Goal: Task Accomplishment & Management: Use online tool/utility

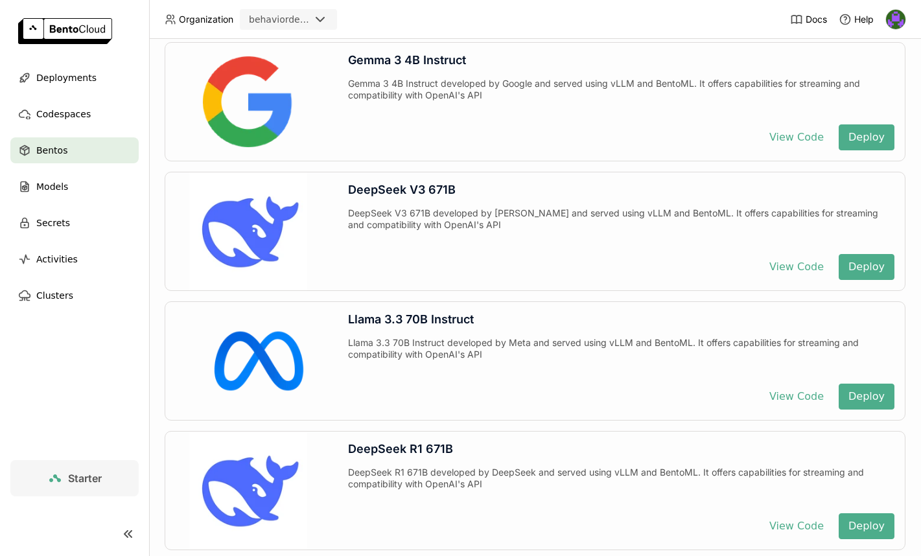
scroll to position [2301, 0]
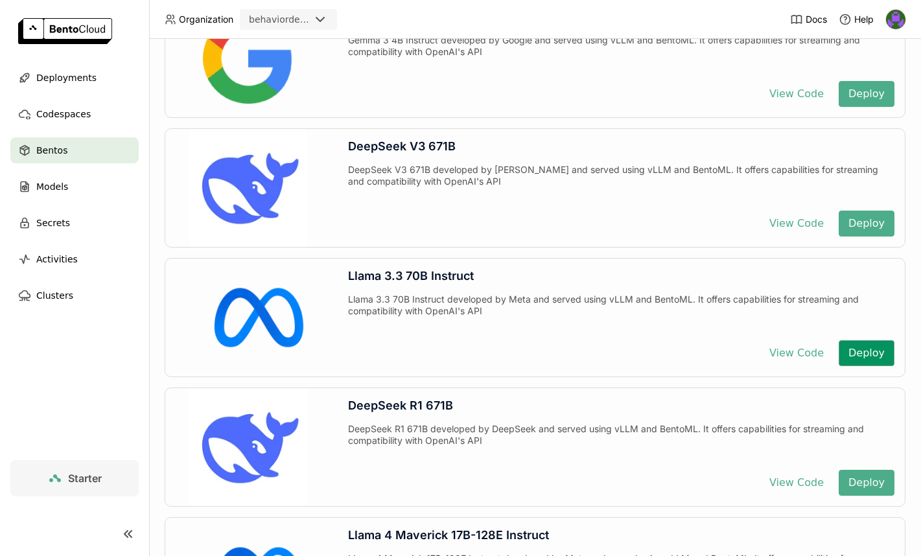
click at [875, 356] on button "Deploy" at bounding box center [867, 353] width 56 height 26
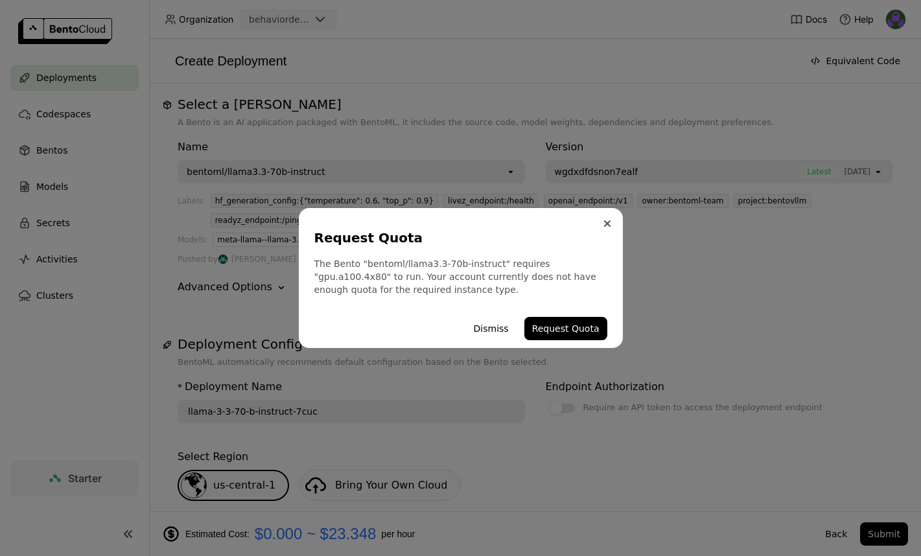
click at [610, 226] on button "Close" at bounding box center [608, 224] width 16 height 16
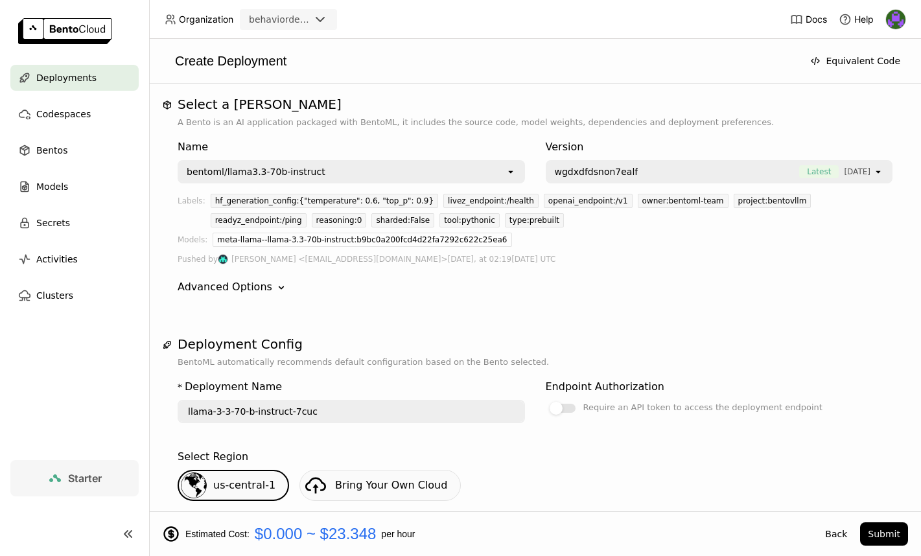
click at [82, 58] on link at bounding box center [74, 32] width 149 height 65
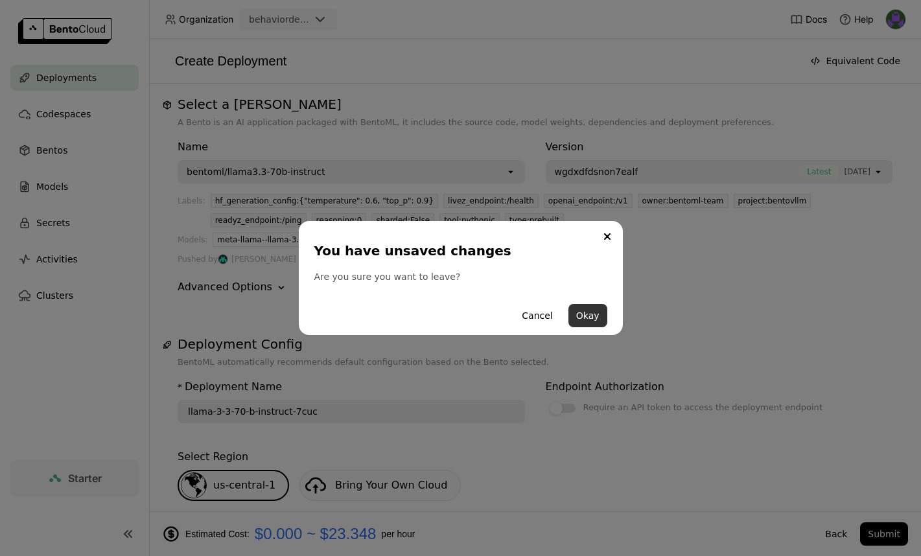
click at [597, 316] on button "Okay" at bounding box center [587, 315] width 39 height 23
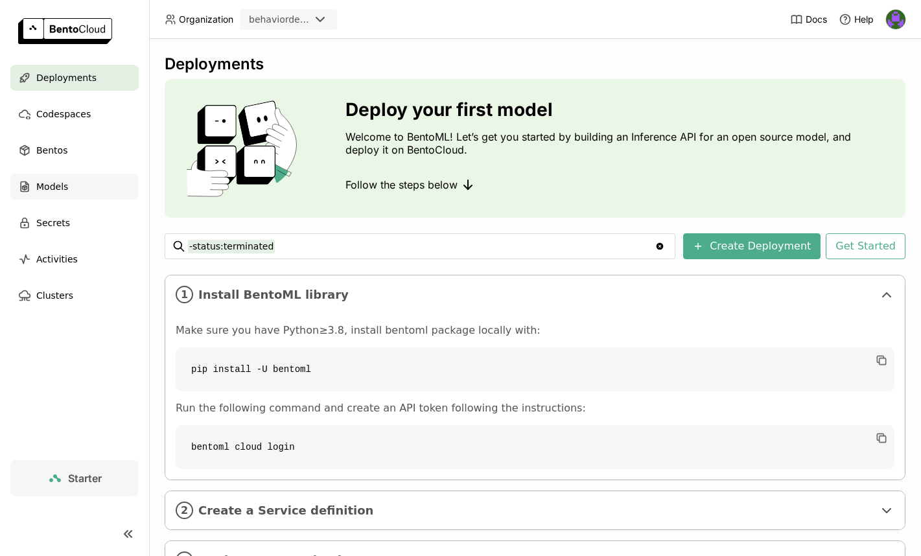
click at [95, 182] on div "Models" at bounding box center [74, 187] width 128 height 26
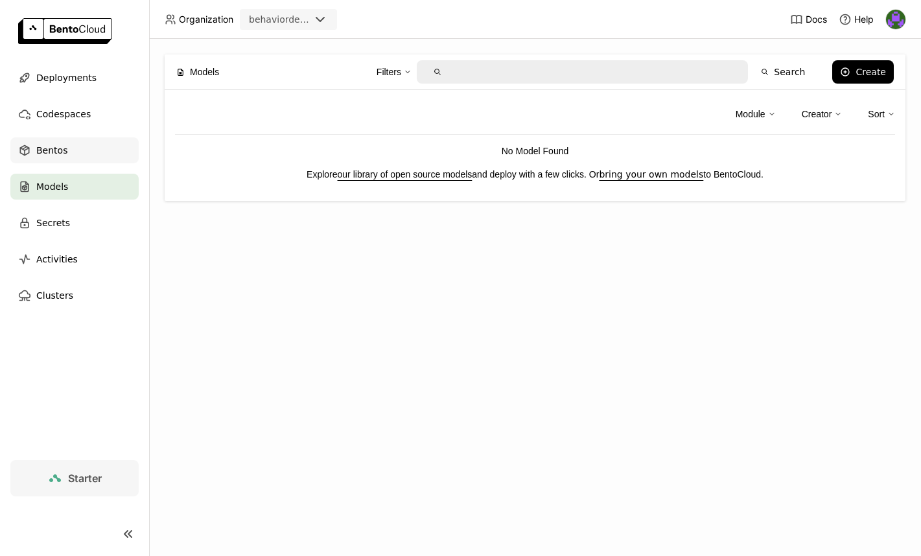
click at [87, 156] on div "Bentos" at bounding box center [74, 150] width 128 height 26
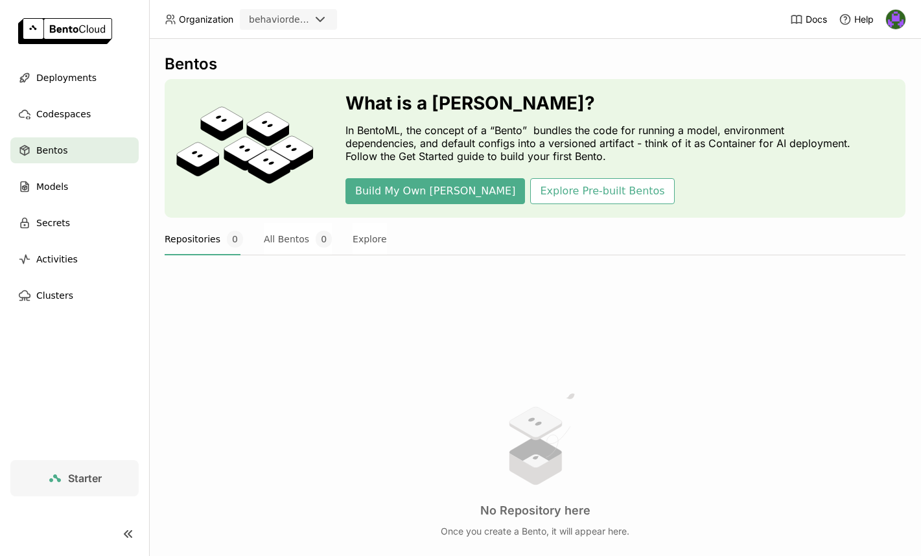
click at [561, 249] on div "Repositories 0 All Bentos 0 Explore" at bounding box center [535, 239] width 741 height 32
click at [254, 365] on div "No Repository here Once you create a Bento, it will appear here." at bounding box center [535, 464] width 741 height 355
click at [597, 307] on div "No Repository here Once you create a Bento, it will appear here." at bounding box center [535, 464] width 741 height 355
click at [80, 144] on div "Bentos" at bounding box center [74, 150] width 128 height 26
click at [561, 285] on div "Bentos What is a [DEMOGRAPHIC_DATA]? In BentoML, the concept of a “Bento” bundl…" at bounding box center [535, 357] width 741 height 606
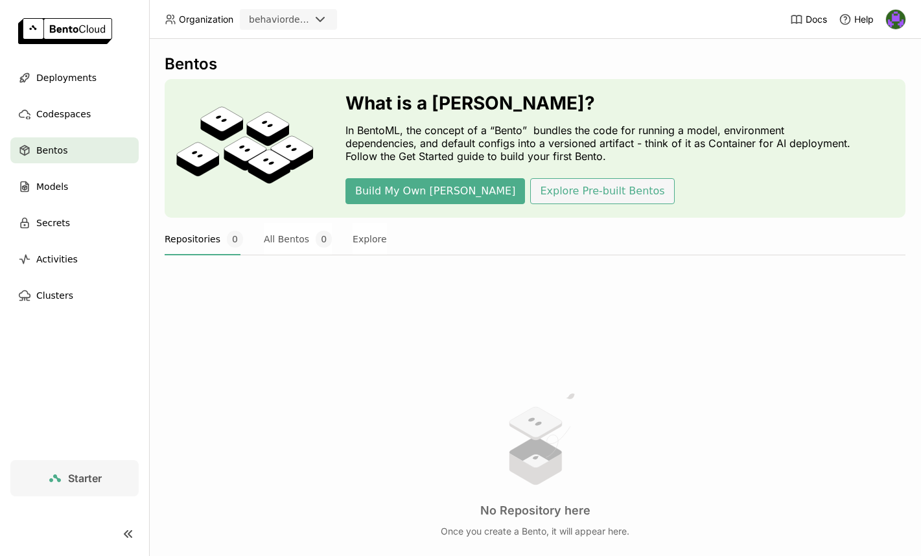
click at [530, 200] on button "Explore Pre-built Bentos" at bounding box center [602, 191] width 144 height 26
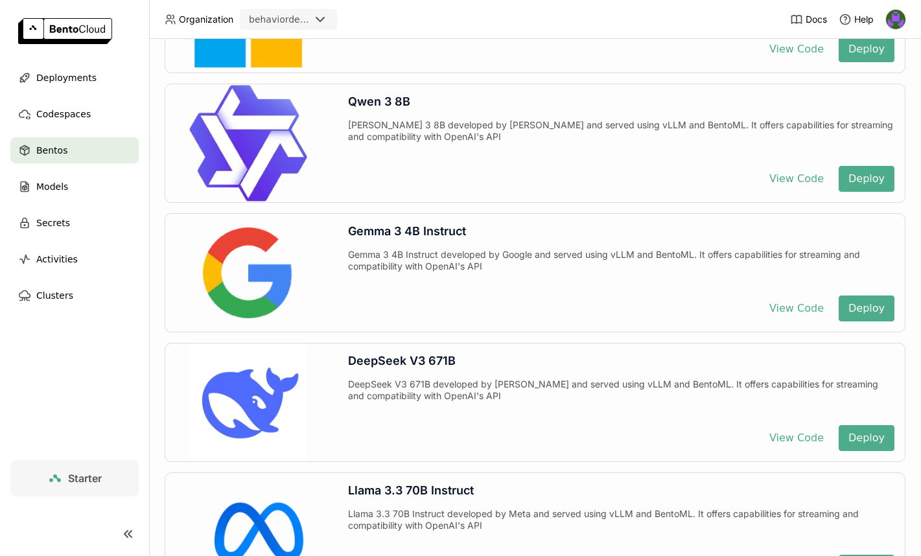
scroll to position [2375, 0]
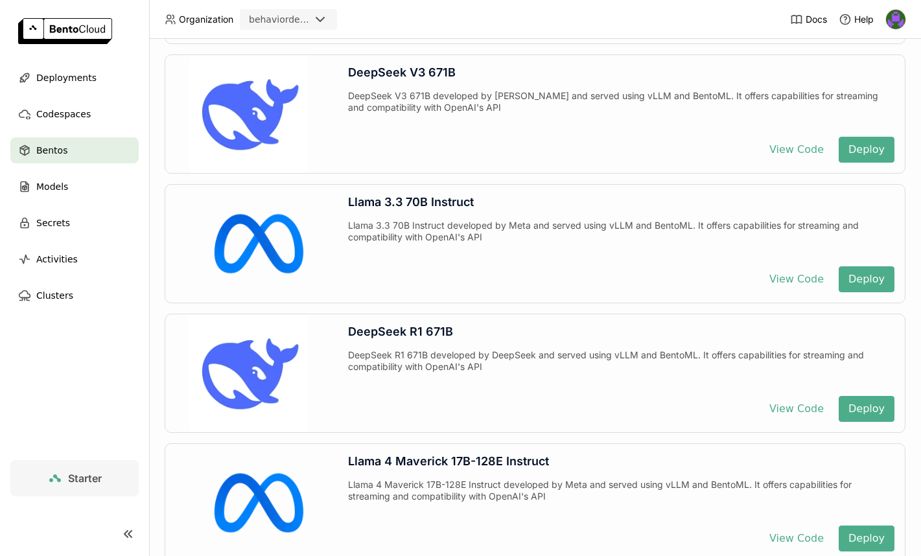
click at [659, 332] on div "DeepSeek R1 671B" at bounding box center [621, 332] width 546 height 14
click at [670, 257] on div "Llama 3.3 70B Instruct Llama 3.3 70B Instruct developed by Meta and served usin…" at bounding box center [621, 244] width 567 height 118
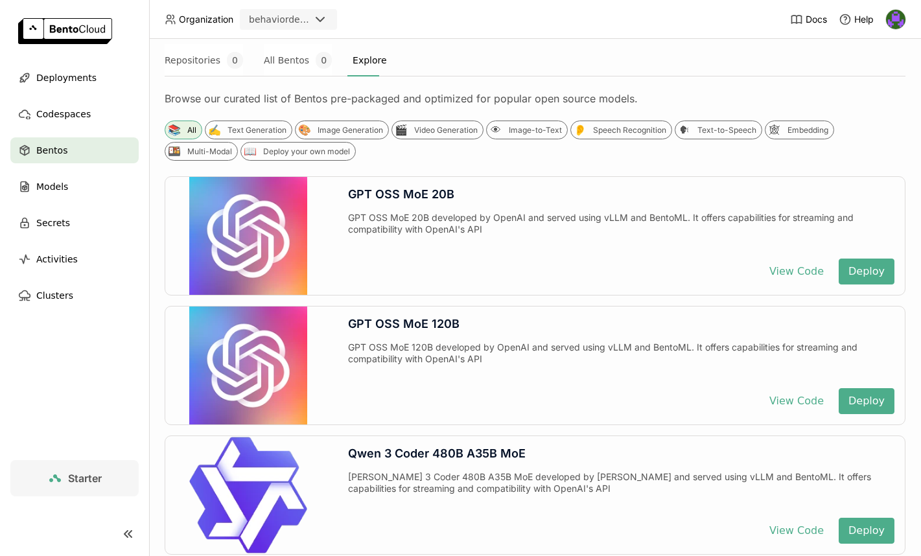
scroll to position [0, 0]
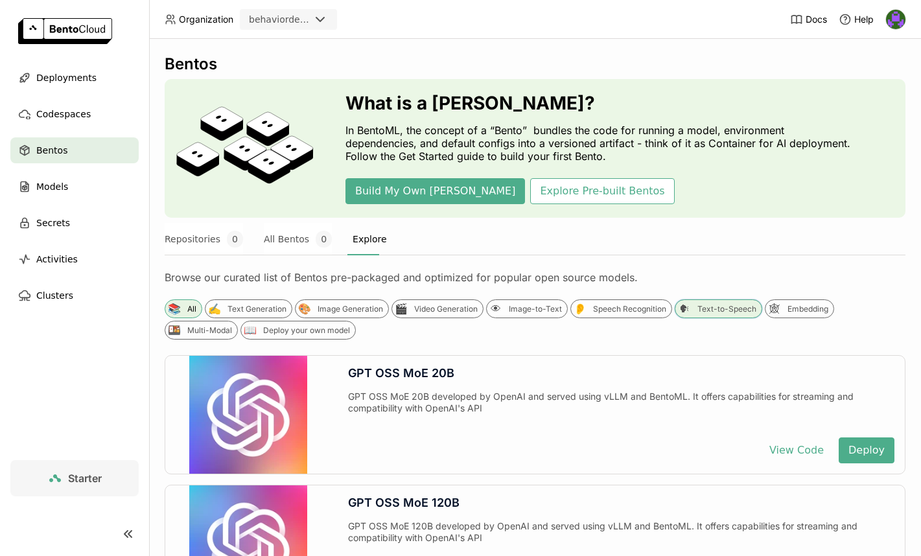
click at [743, 309] on div "Text-to-Speech" at bounding box center [726, 309] width 59 height 10
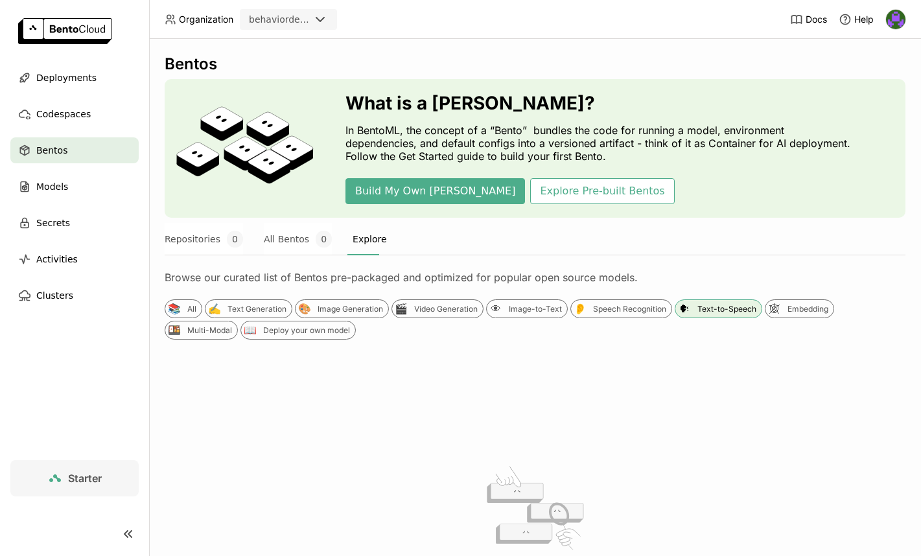
click at [706, 351] on div "📚 All ✍️ Text Generation 🎨 Image Generation 🎬 Video Generation 👁 Image-to-Text …" at bounding box center [535, 504] width 741 height 410
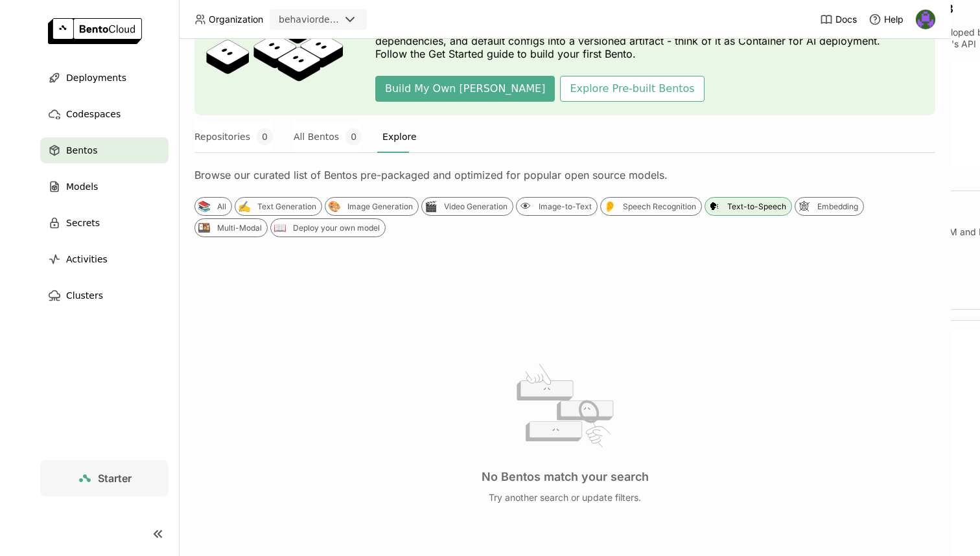
scroll to position [189, 0]
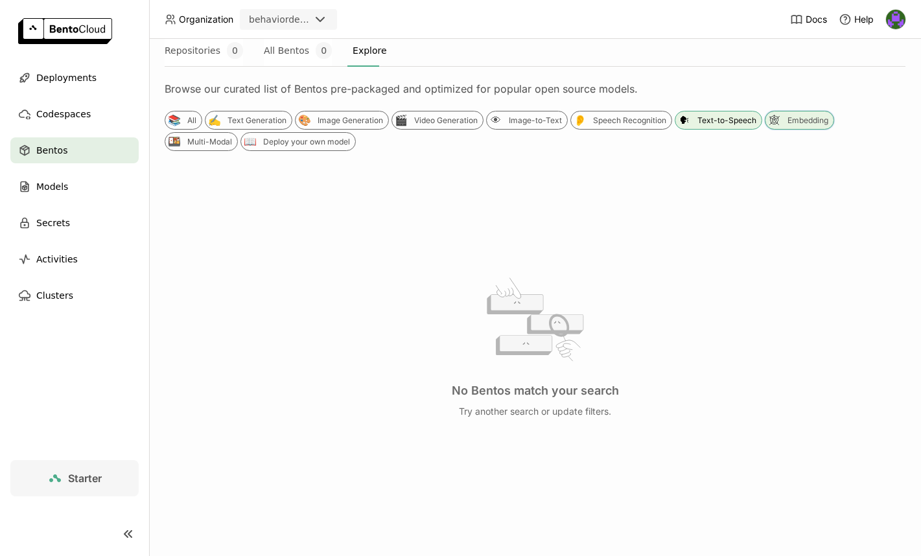
click at [800, 117] on div "Embedding" at bounding box center [808, 120] width 41 height 10
click at [716, 132] on div "📚 All ✍️ Text Generation 🎨 Image Generation 🎬 Video Generation 👁 Image-to-Text …" at bounding box center [535, 131] width 741 height 40
click at [723, 123] on div "Text-to-Speech" at bounding box center [726, 120] width 59 height 10
click at [812, 121] on div "Embedding" at bounding box center [808, 120] width 41 height 10
click at [636, 129] on div "👂 Speech Recognition" at bounding box center [621, 120] width 102 height 19
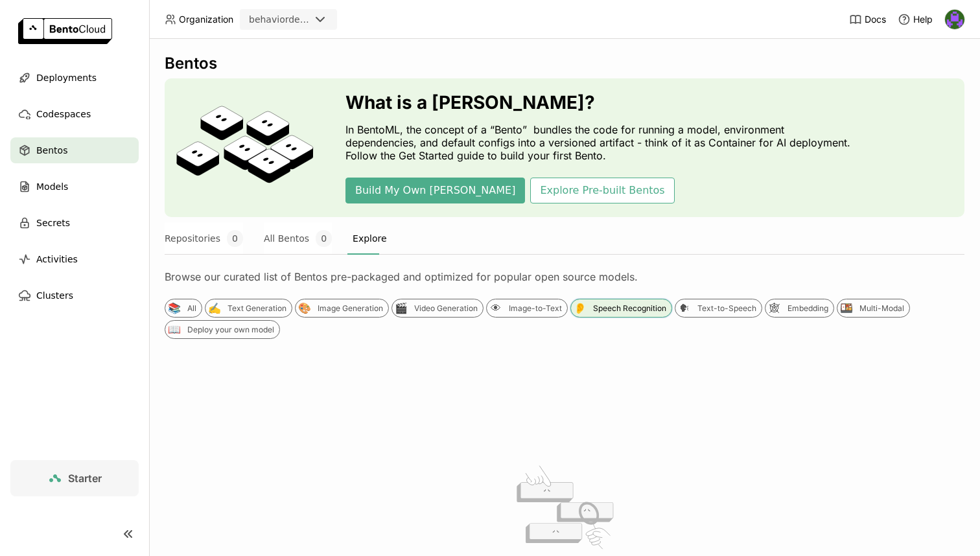
scroll to position [0, 0]
click at [559, 351] on div "📚 All ✍️ Text Generation 🎨 Image Generation 🎬 Video Generation 👁 Image-to-Text …" at bounding box center [565, 504] width 800 height 410
click at [186, 305] on div "📚 All" at bounding box center [184, 308] width 38 height 19
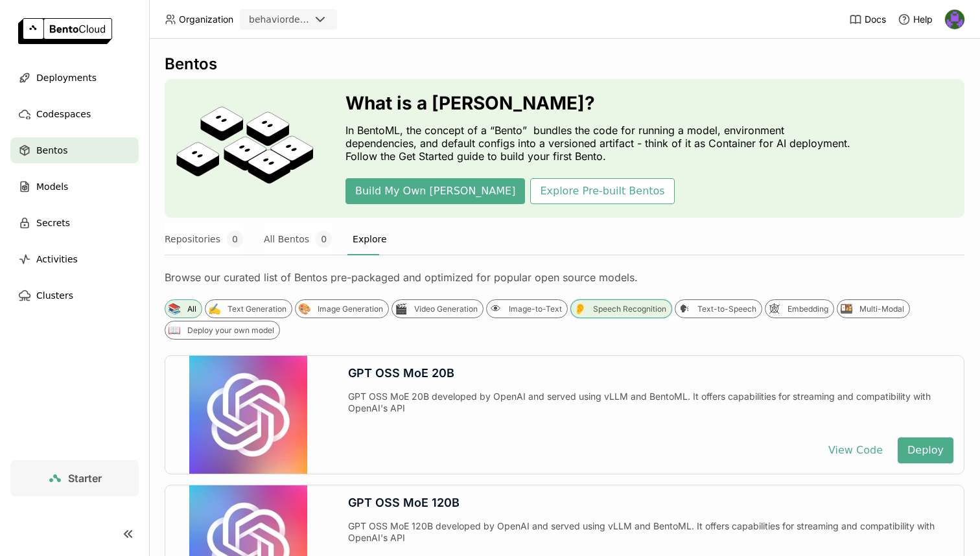
click at [653, 305] on div "Speech Recognition" at bounding box center [629, 309] width 73 height 10
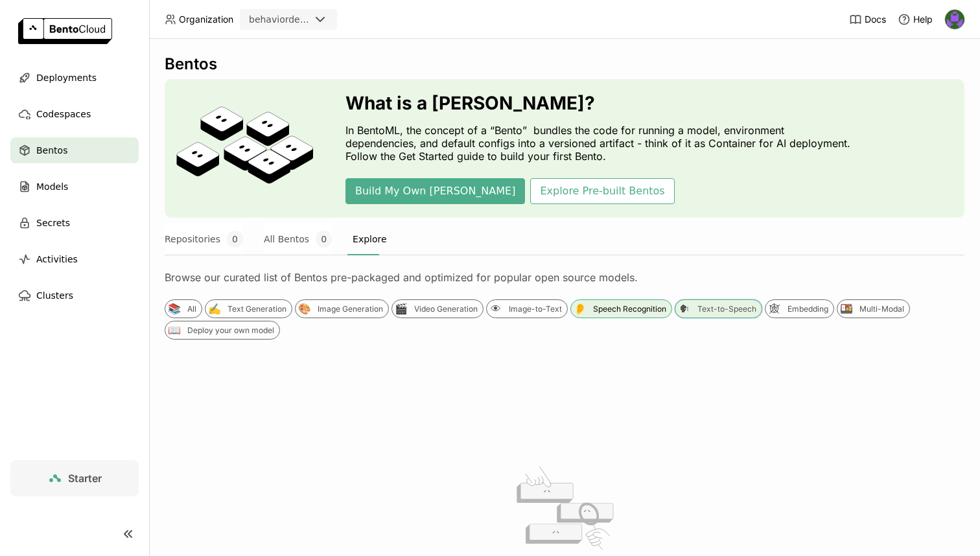
click at [740, 308] on div "Text-to-Speech" at bounding box center [726, 309] width 59 height 10
click at [821, 301] on div "🕸 Embedding" at bounding box center [799, 308] width 69 height 19
click at [645, 377] on div "No Bentos match your search Try another search or update filters." at bounding box center [565, 532] width 800 height 355
click at [644, 383] on div "No Bentos match your search Try another search or update filters." at bounding box center [565, 532] width 800 height 355
click at [192, 313] on div "All" at bounding box center [191, 309] width 9 height 10
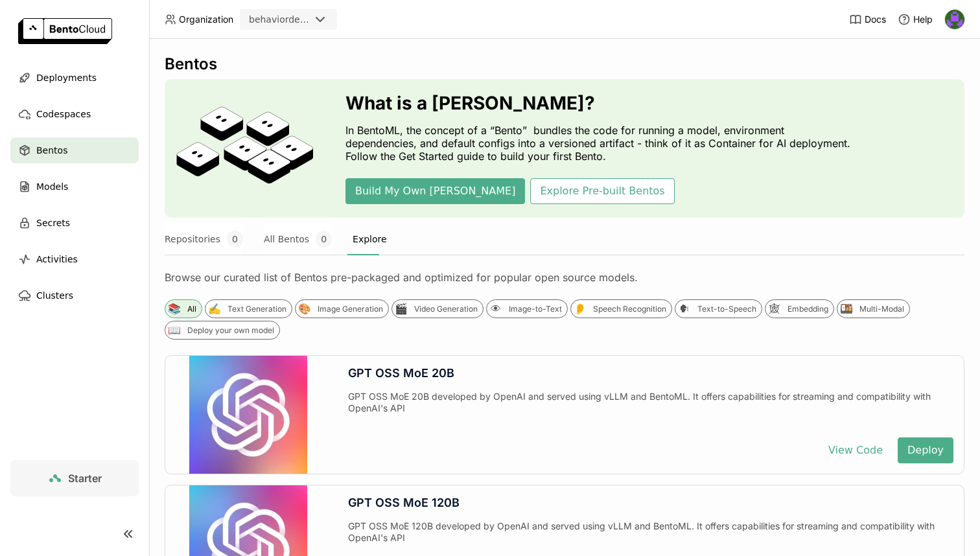
click at [624, 338] on div "📚 All ✍️ Text Generation 🎨 Image Generation 🎬 Video Generation 👁 Image-to-Text …" at bounding box center [565, 319] width 800 height 40
click at [920, 441] on button "Deploy" at bounding box center [926, 451] width 56 height 26
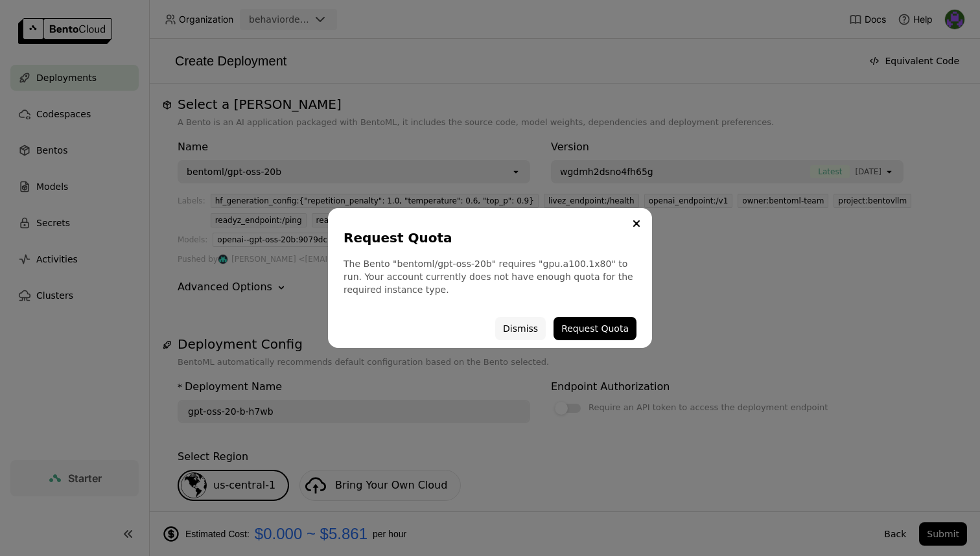
click at [518, 323] on button "Dismiss" at bounding box center [520, 328] width 51 height 23
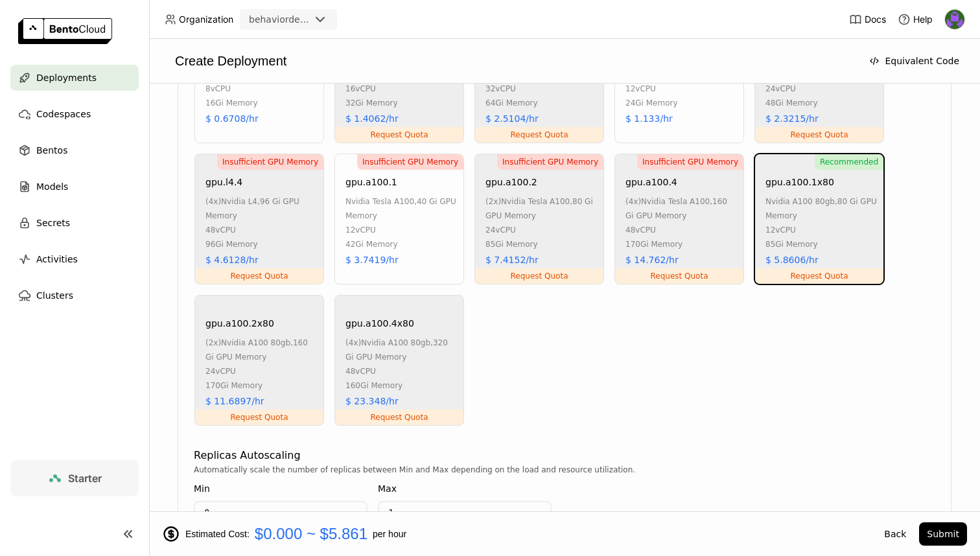
scroll to position [1105, 0]
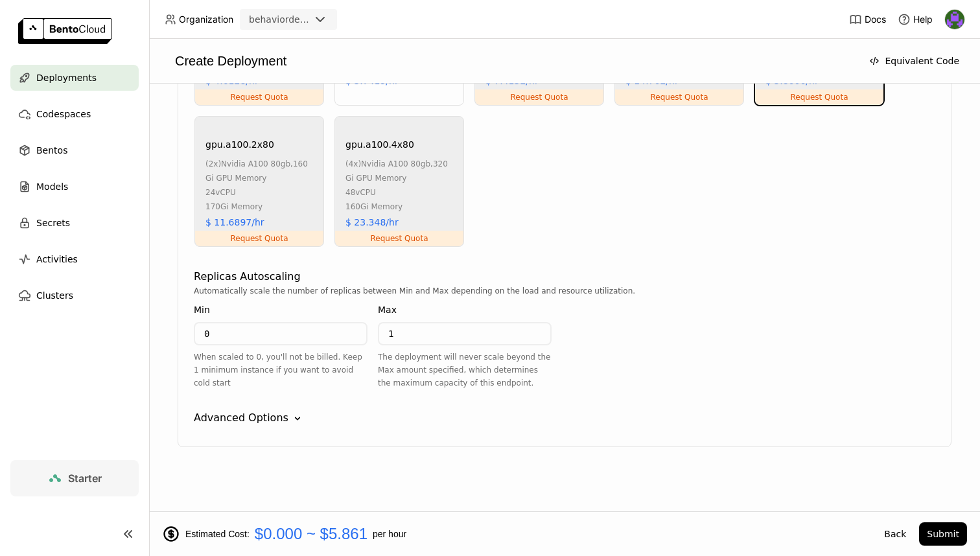
click at [274, 419] on div "Advanced Options" at bounding box center [241, 418] width 95 height 16
click at [287, 406] on div "gpt-oss-20b Instance Type CPU GPU Insufficient GPU Memory gpu.t4.1 nvidia tesla…" at bounding box center [565, 96] width 774 height 702
click at [281, 427] on div "gpt-oss-20b Instance Type CPU GPU Insufficient GPU Memory gpu.t4.1 nvidia tesla…" at bounding box center [565, 96] width 774 height 702
click at [294, 419] on icon "Down" at bounding box center [297, 418] width 13 height 13
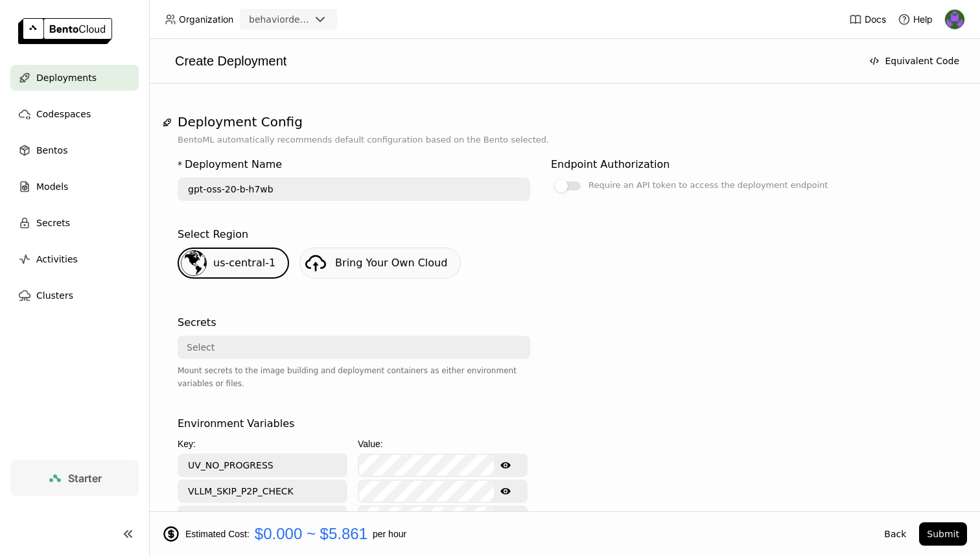
scroll to position [0, 0]
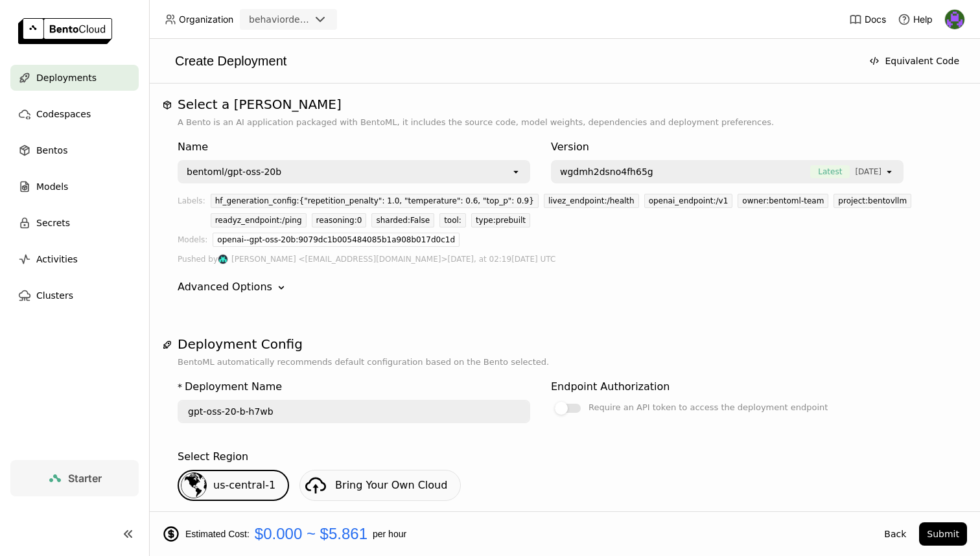
click at [361, 476] on link "Bring Your Own Cloud" at bounding box center [379, 485] width 161 height 31
click at [564, 403] on div at bounding box center [561, 408] width 13 height 13
click at [551, 400] on input "Require an API token to access the deployment endpoint" at bounding box center [551, 400] width 0 height 0
click at [564, 403] on label "Require an API token to access the deployment endpoint" at bounding box center [727, 408] width 353 height 16
click at [551, 400] on input "Require an API token to access the deployment endpoint" at bounding box center [551, 400] width 0 height 0
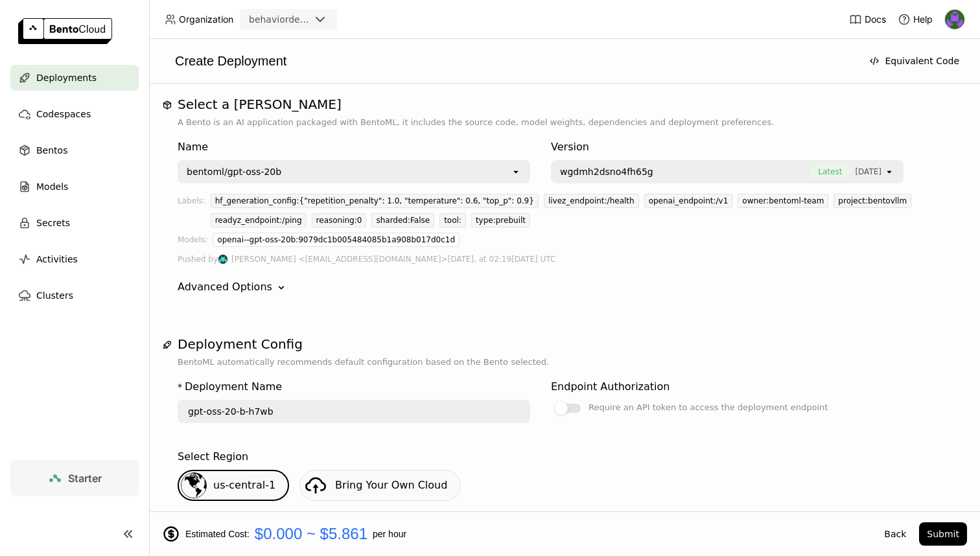
click at [115, 78] on div "Deployments" at bounding box center [74, 78] width 128 height 26
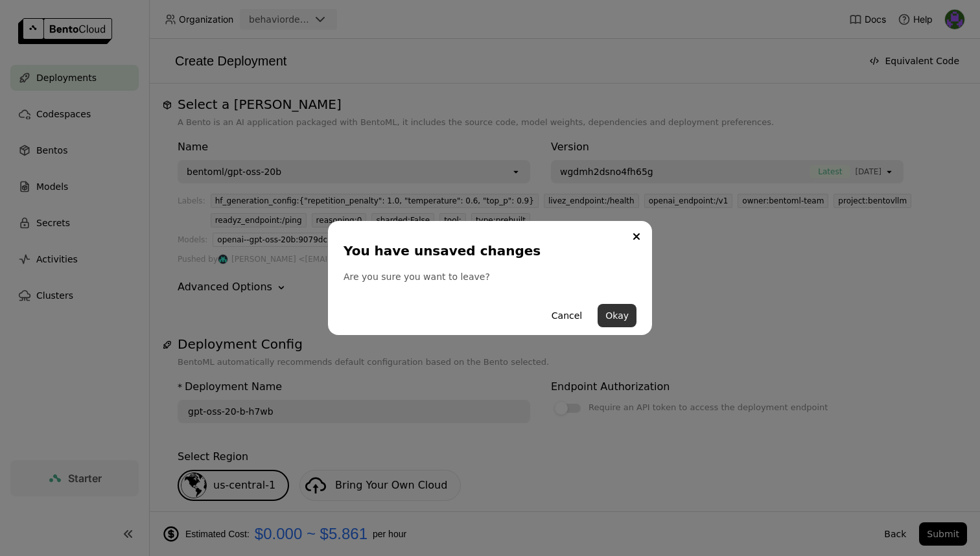
click at [619, 325] on button "Okay" at bounding box center [617, 315] width 39 height 23
